Goal: Feedback & Contribution: Leave review/rating

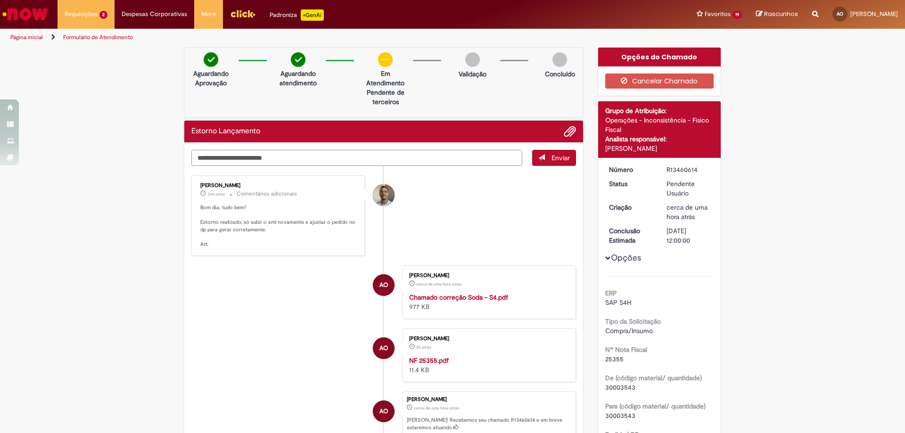
click at [376, 158] on textarea "Digite sua mensagem aqui..." at bounding box center [356, 158] width 331 height 16
type textarea "**********"
click at [555, 159] on span "Enviar" at bounding box center [560, 158] width 18 height 8
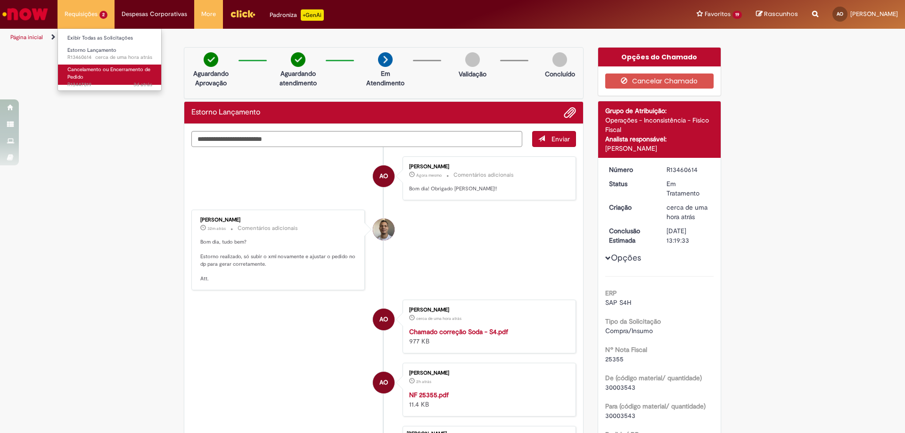
click at [91, 73] on span "Cancelamento ou Encerramento de Pedido" at bounding box center [108, 73] width 83 height 15
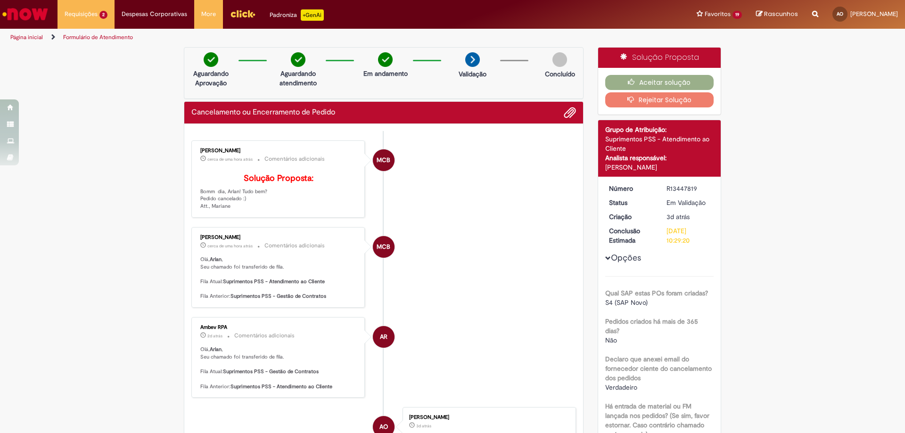
click at [605, 255] on span "Opções para R13447819" at bounding box center [608, 258] width 6 height 6
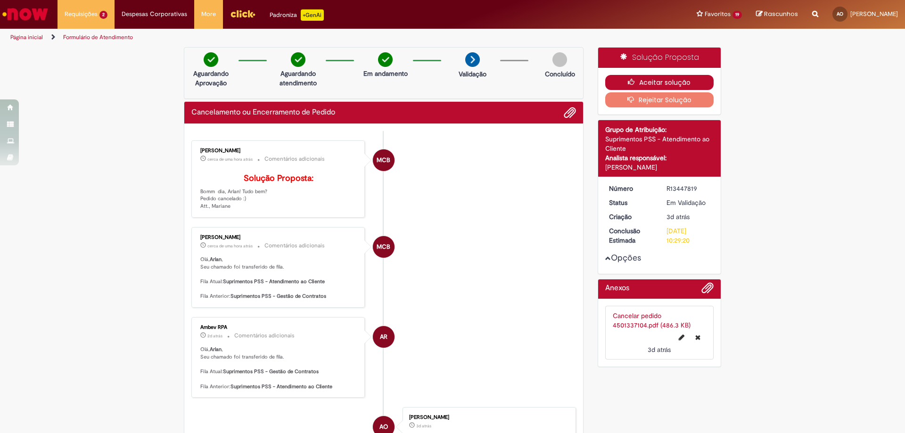
click at [659, 80] on button "Aceitar solução" at bounding box center [659, 82] width 109 height 15
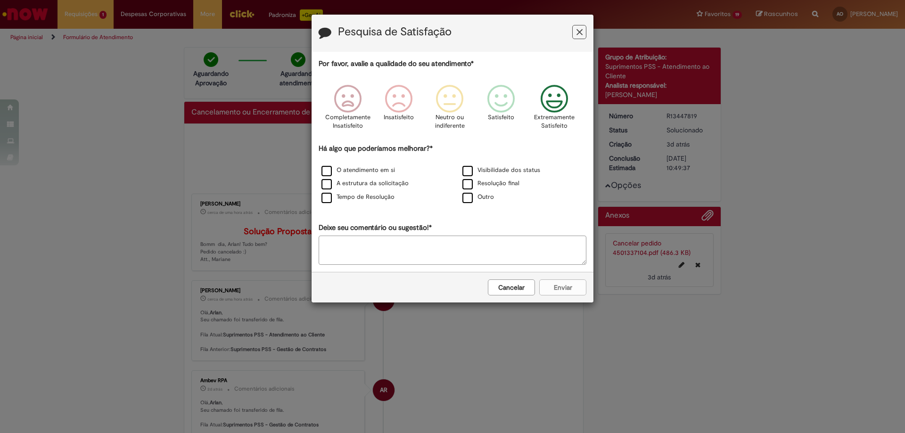
click at [551, 98] on icon "Feedback" at bounding box center [554, 99] width 35 height 28
click at [350, 174] on label "O atendimento em si" at bounding box center [358, 170] width 74 height 9
click at [562, 287] on button "Enviar" at bounding box center [562, 287] width 47 height 16
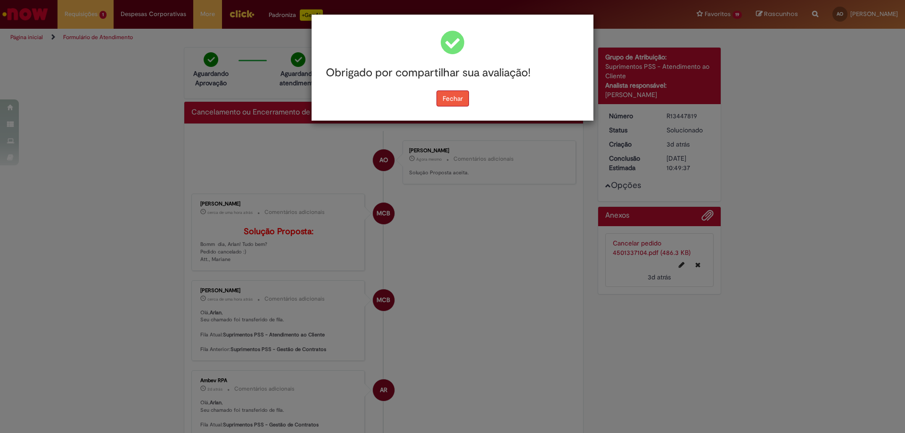
click at [458, 93] on button "Fechar" at bounding box center [452, 98] width 33 height 16
